Goal: Task Accomplishment & Management: Use online tool/utility

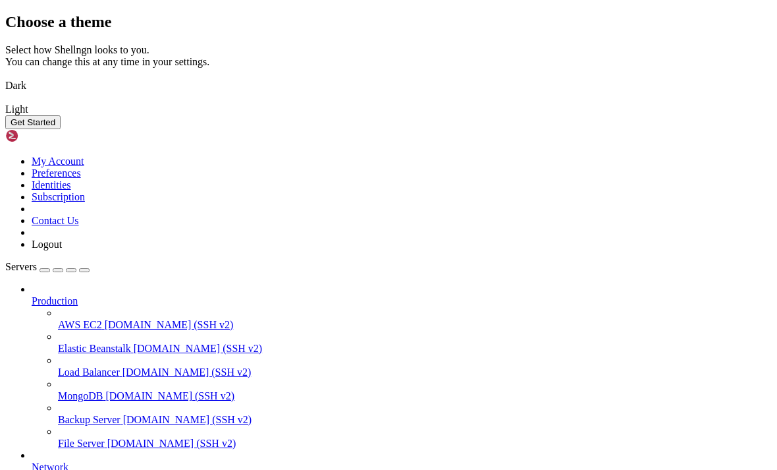
click at [5, 101] on img at bounding box center [5, 101] width 0 height 0
click at [61, 129] on button "Get Started" at bounding box center [32, 122] width 55 height 14
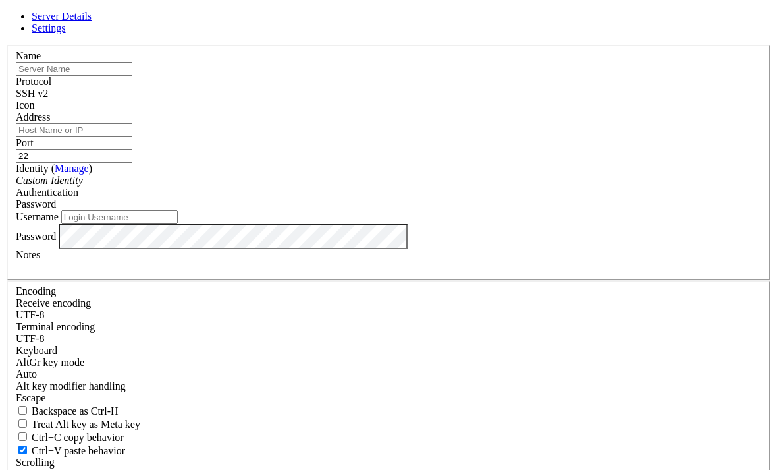
click at [132, 76] on input "text" at bounding box center [74, 69] width 117 height 14
type input "A"
click at [132, 137] on input "Address" at bounding box center [74, 130] width 117 height 14
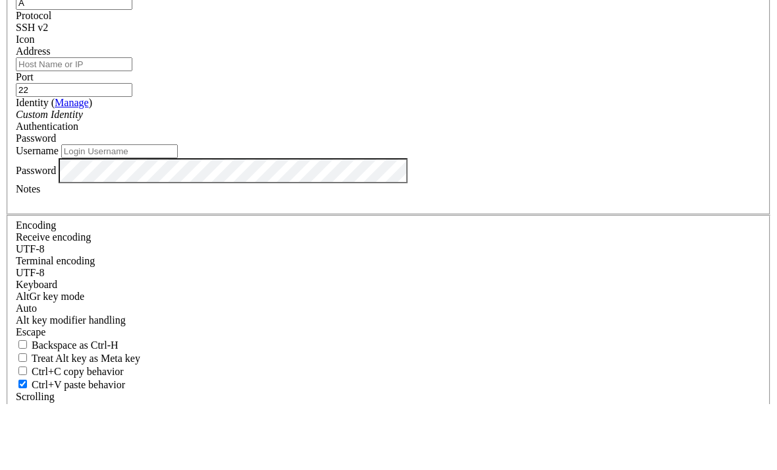
click at [132, 123] on input "Address" at bounding box center [74, 130] width 117 height 14
paste input "[DOMAIN_NAME]"
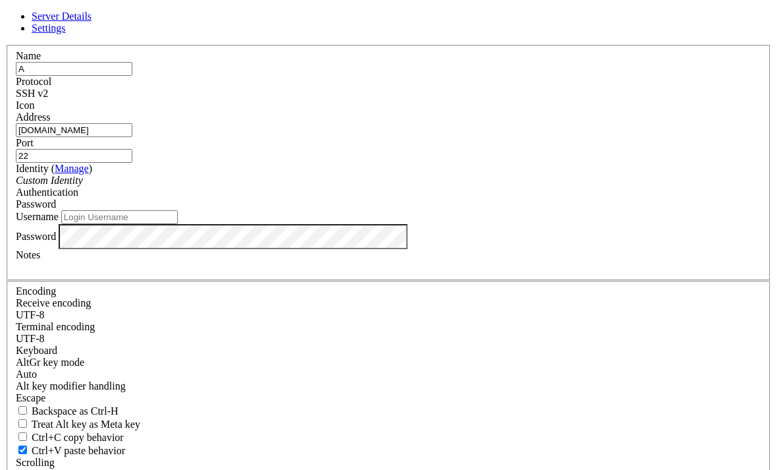
type input "[DOMAIN_NAME]"
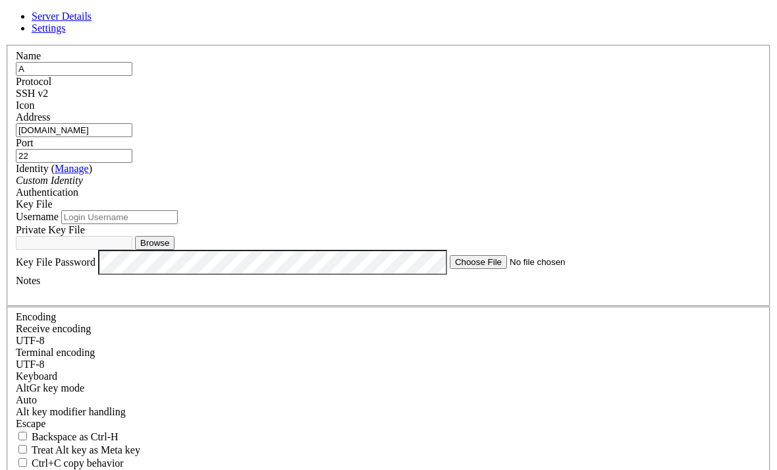
click at [175, 250] on button "Browse" at bounding box center [155, 243] width 40 height 14
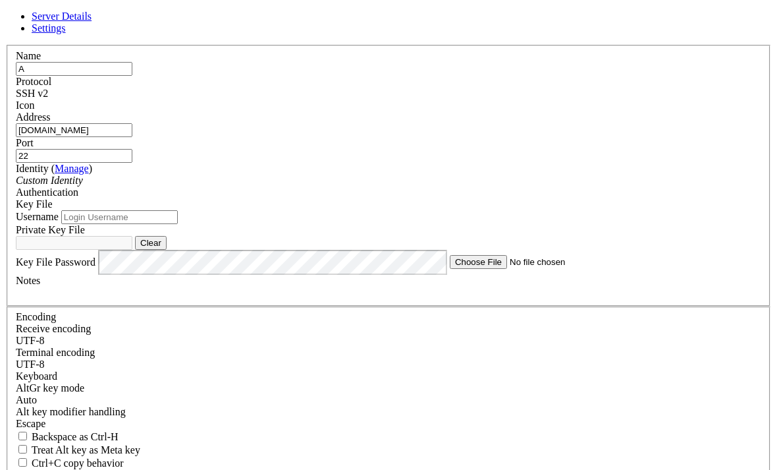
type input "ppmk8player.key"
click at [132, 149] on input "22" at bounding box center [74, 156] width 117 height 14
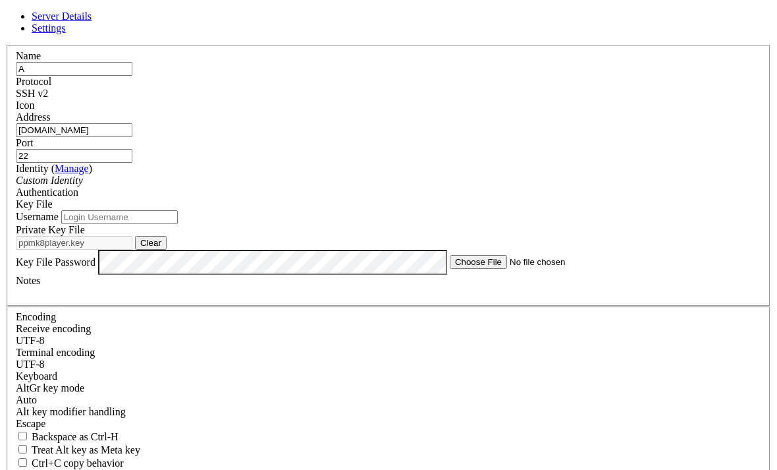
type input "2"
type input "10022"
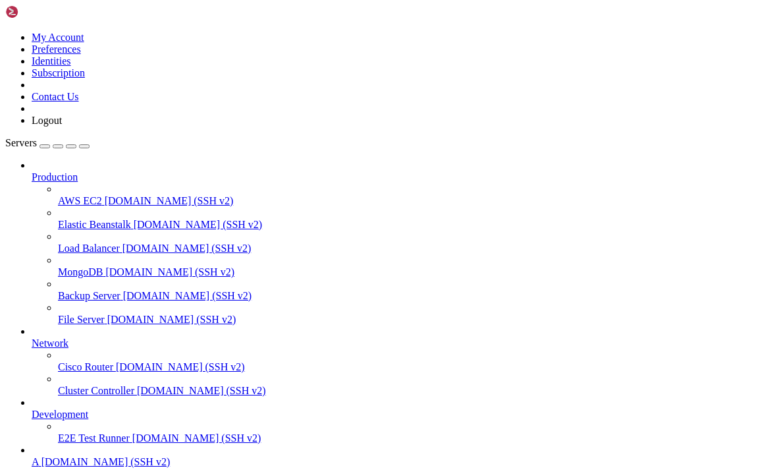
scroll to position [62, 0]
click at [88, 456] on link "A ppmk8player.stars.ne.jp (SSH v2)" at bounding box center [402, 462] width 740 height 12
click at [29, 137] on span "Servers" at bounding box center [21, 142] width 32 height 11
click at [5, 32] on icon at bounding box center [5, 32] width 0 height 0
click at [142, 32] on div at bounding box center [388, 32] width 767 height 0
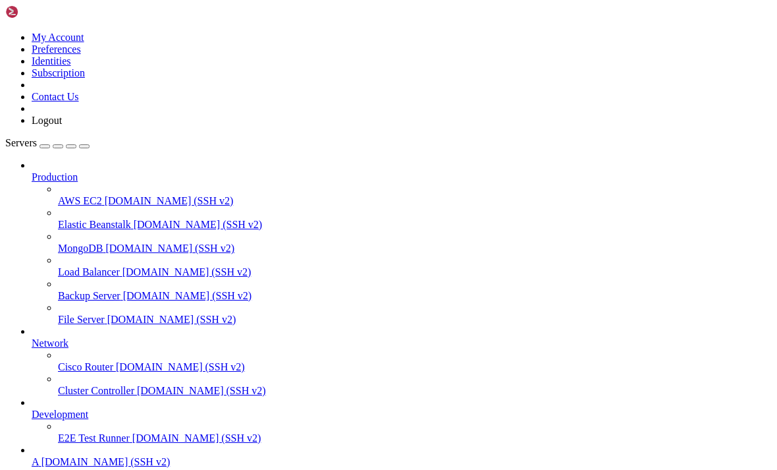
click at [45, 146] on div "button" at bounding box center [45, 146] width 0 height 0
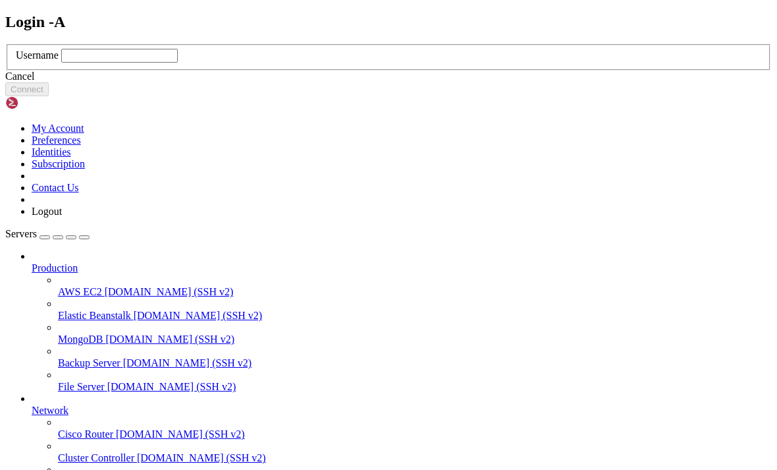
click at [178, 63] on input "text" at bounding box center [119, 56] width 117 height 14
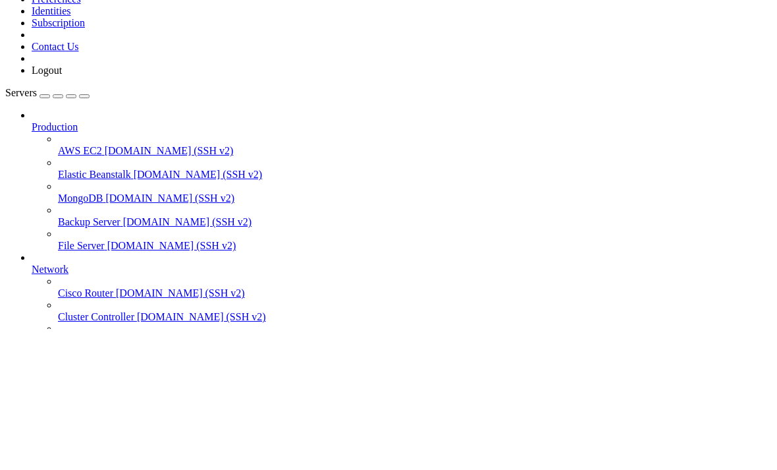
type input "ppmk8player"
click at [49, 96] on button "Connect" at bounding box center [26, 89] width 43 height 14
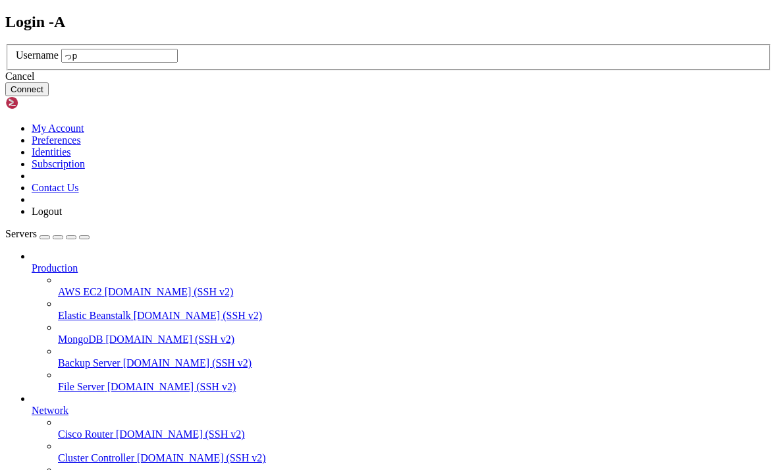
type input "っ"
click at [178, 63] on input "ppmk8player" at bounding box center [119, 56] width 117 height 14
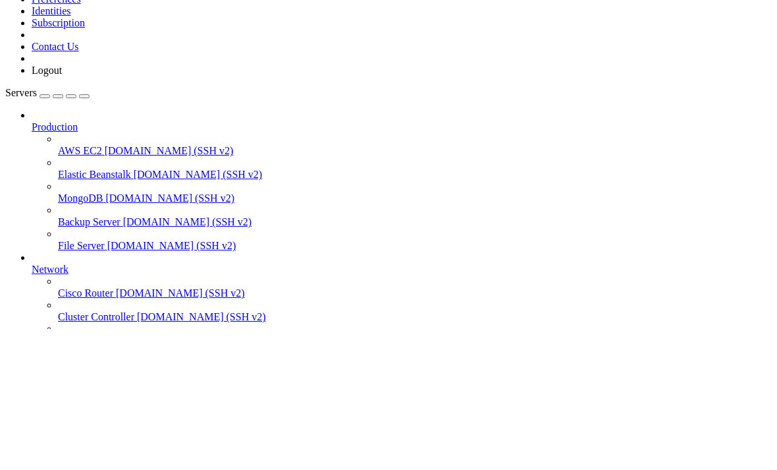
click at [178, 63] on input "ppmk8player" at bounding box center [119, 56] width 117 height 14
type input "ppmk8player"
click at [49, 96] on button "Connect" at bounding box center [26, 89] width 43 height 14
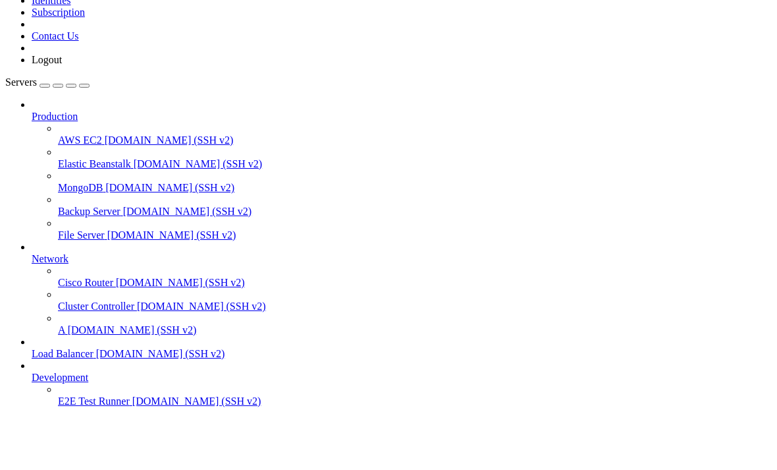
scroll to position [9, 0]
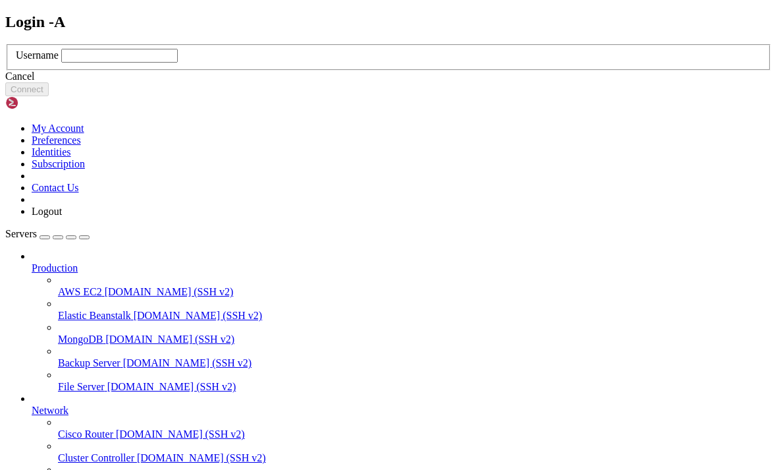
click at [178, 63] on input "text" at bounding box center [119, 56] width 117 height 14
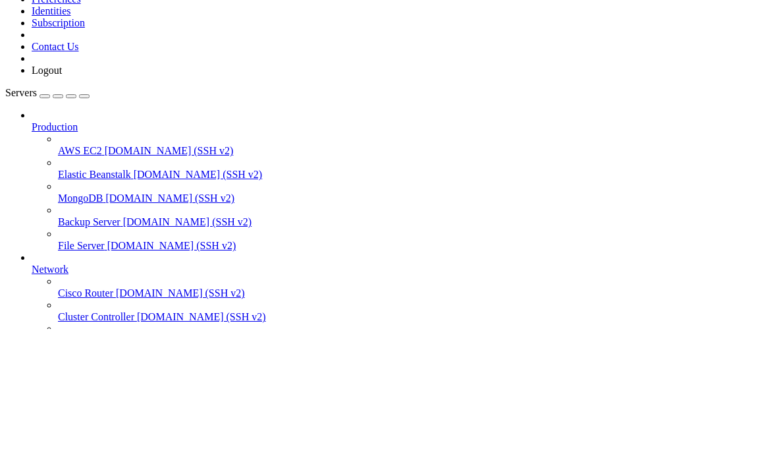
type input "ppmk8player"
click at [49, 96] on button "Connect" at bounding box center [26, 89] width 43 height 14
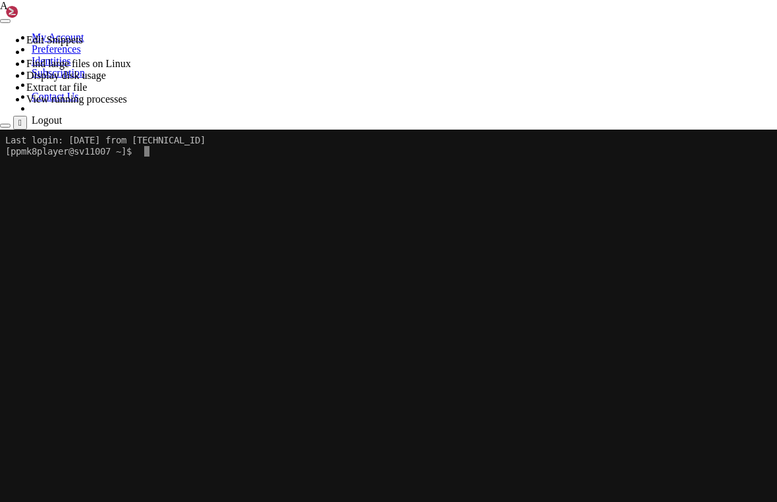
click at [149, 148] on body "Page up Last login: Tue Sep 2 09:30:16 2025 from 54.164.50.41 [ppmk8player@sv11…" at bounding box center [388, 381] width 777 height 502
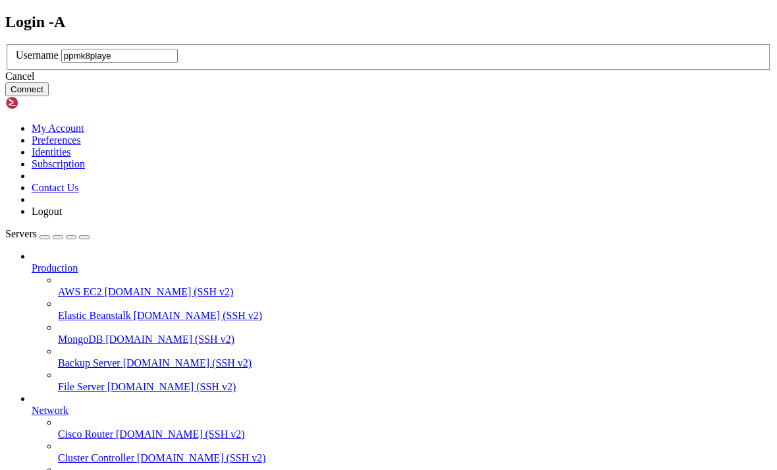
type input "ppmk8player"
click at [49, 96] on button "Connect" at bounding box center [26, 89] width 43 height 14
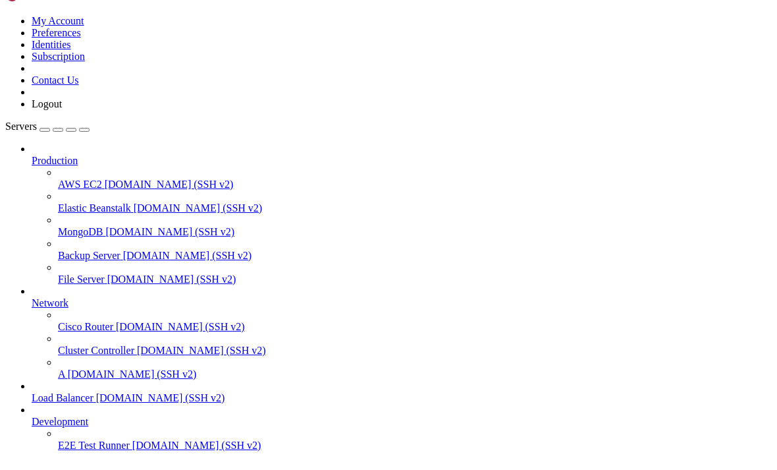
scroll to position [514, 0]
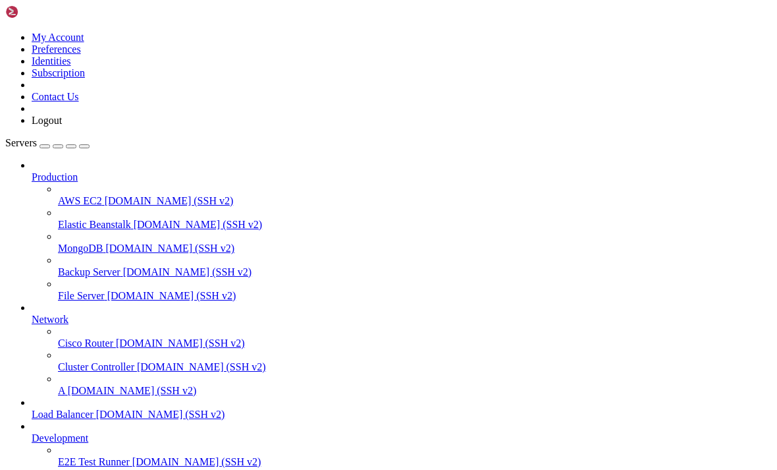
click at [84, 410] on div at bounding box center [388, 235] width 777 height 470
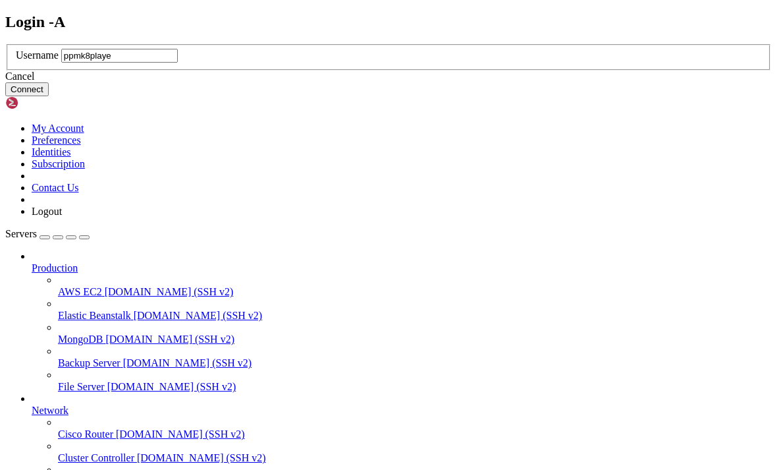
type input "ppmk8player"
click at [49, 96] on button "Connect" at bounding box center [26, 89] width 43 height 14
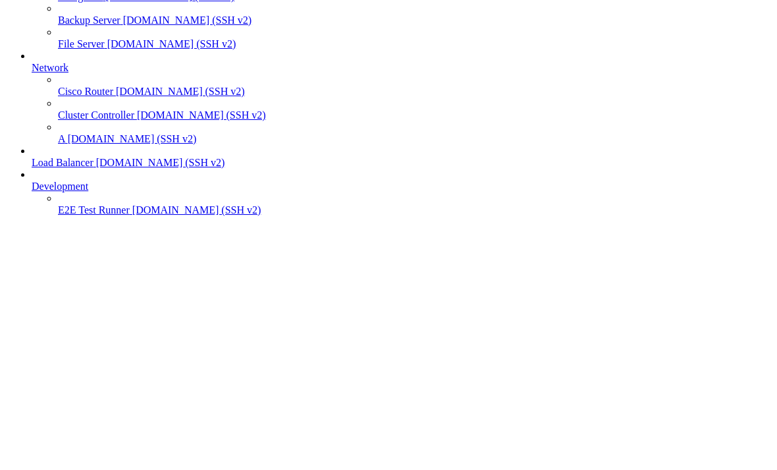
scroll to position [460, 0]
